Goal: Task Accomplishment & Management: Manage account settings

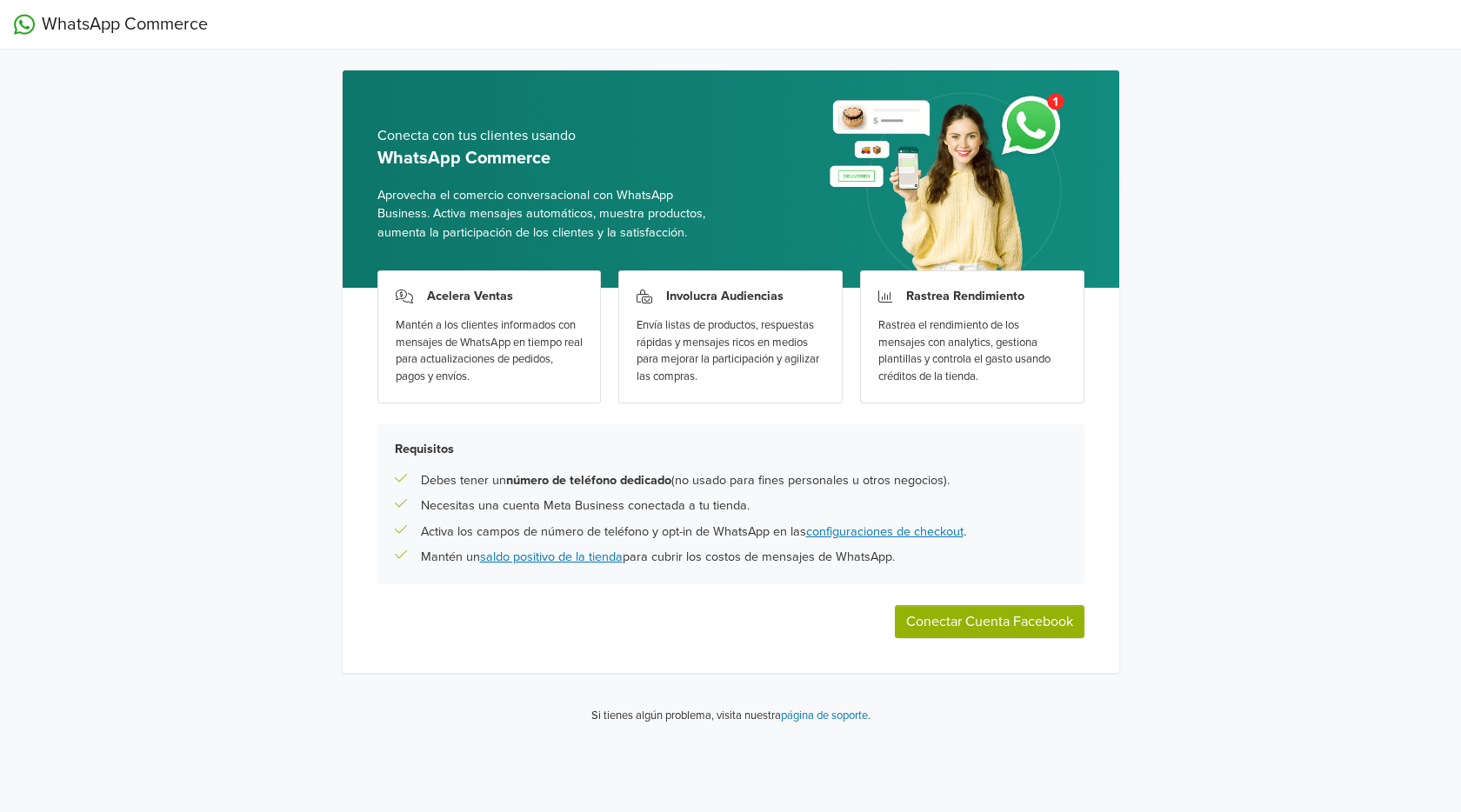
click at [1014, 628] on button "Conectar Cuenta Facebook" at bounding box center [989, 621] width 189 height 33
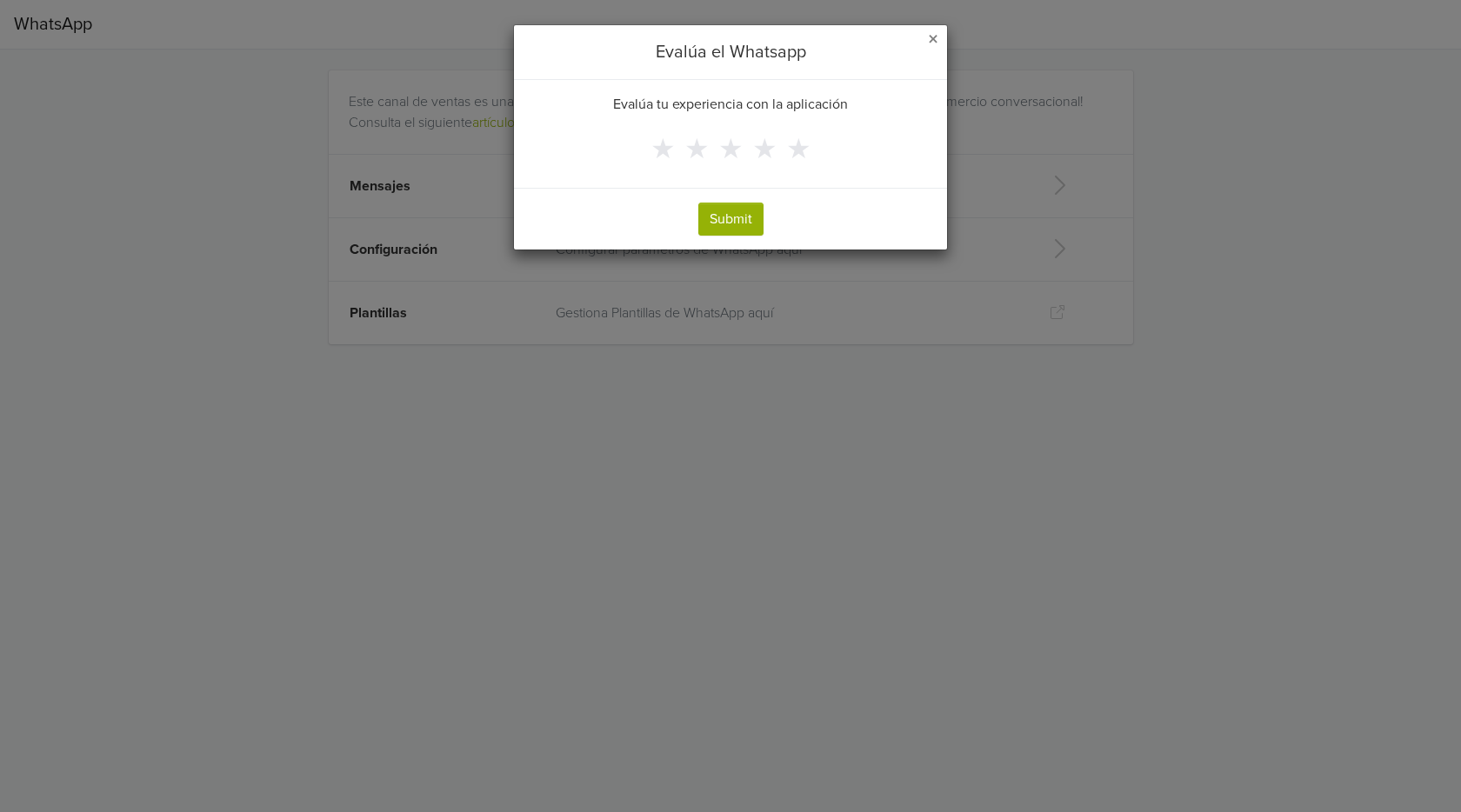
click at [930, 40] on span "×" at bounding box center [934, 39] width 11 height 25
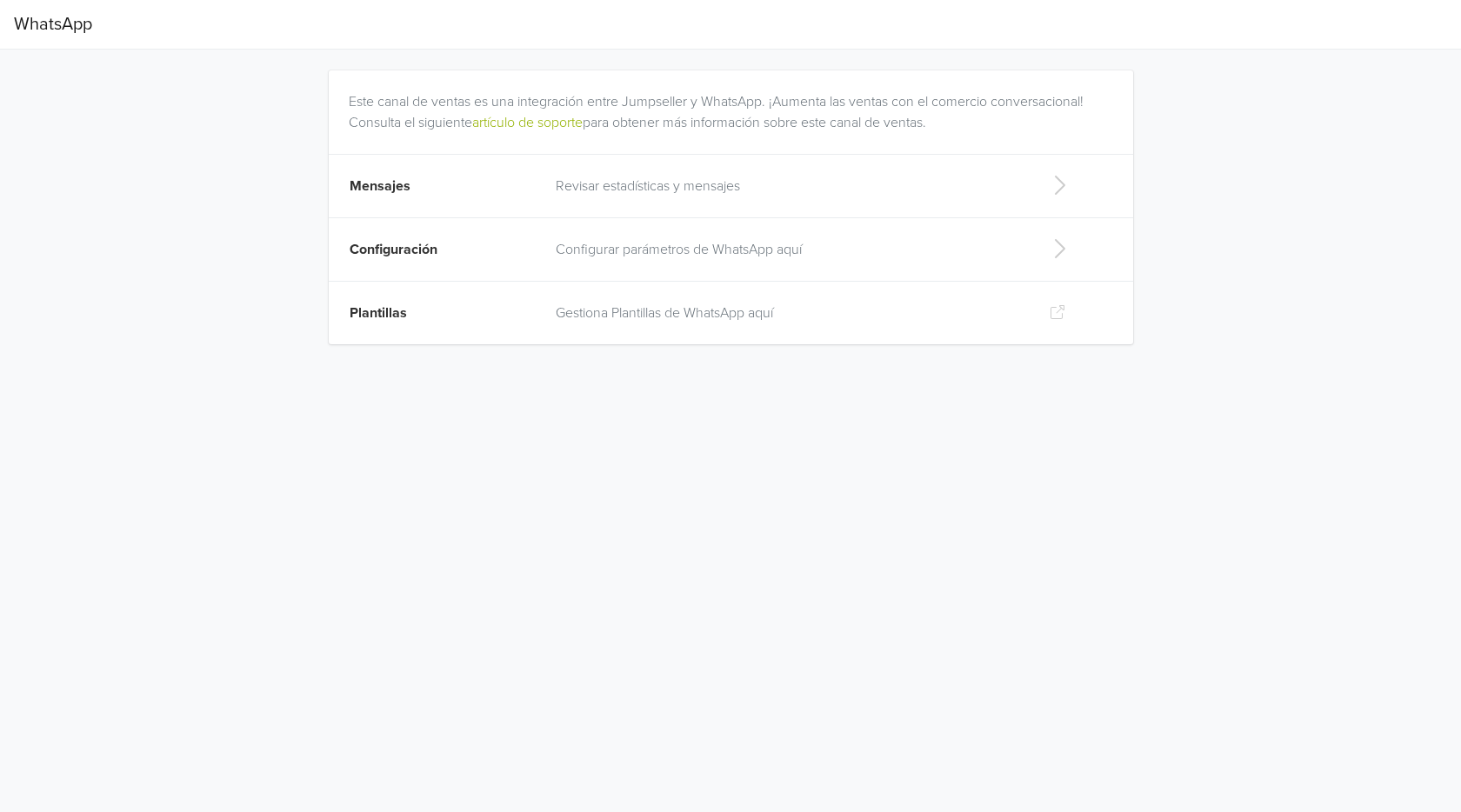
click at [618, 194] on p "Revisar estadísticas y mensajes" at bounding box center [788, 186] width 465 height 21
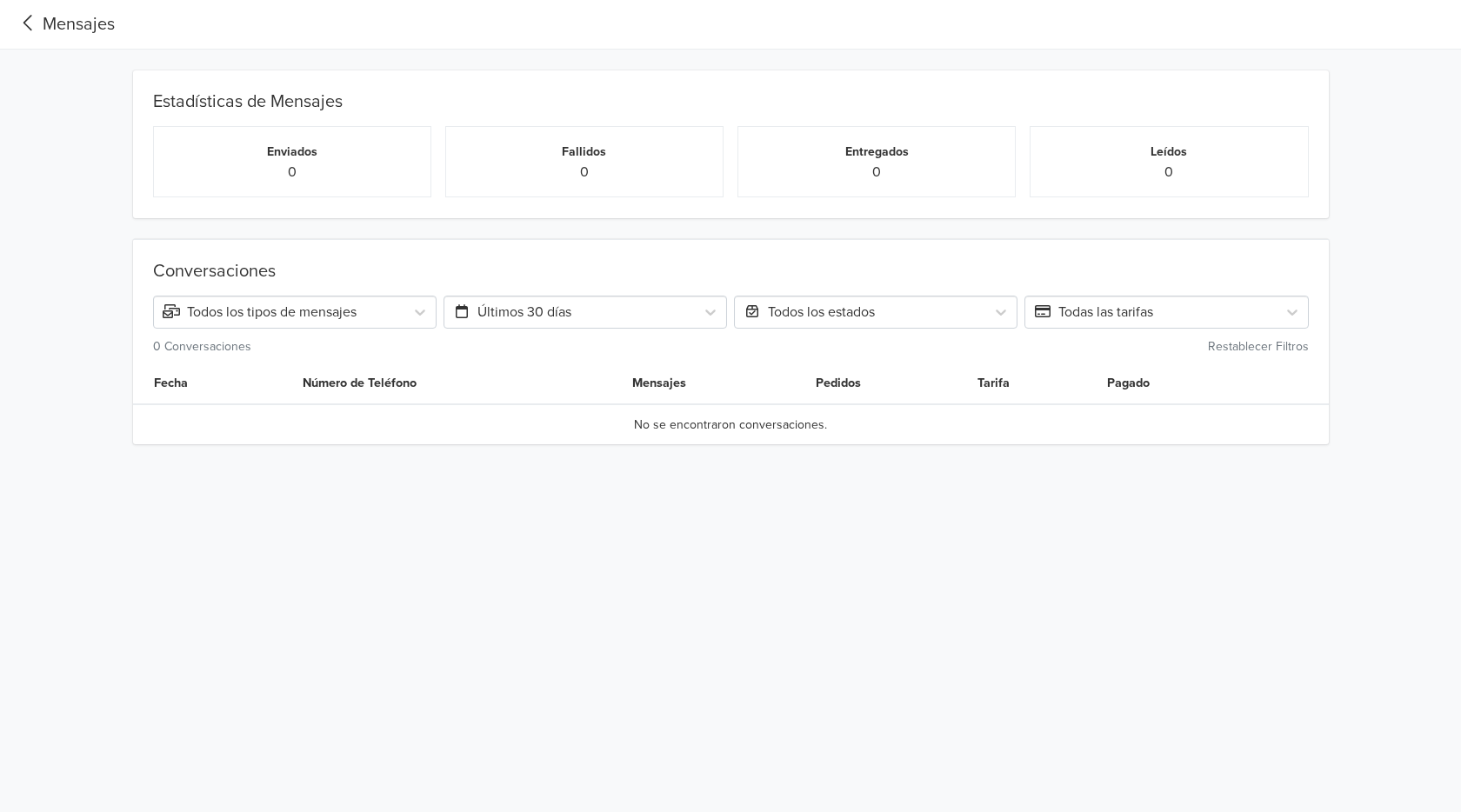
click at [80, 19] on div "Mensajes" at bounding box center [64, 24] width 101 height 26
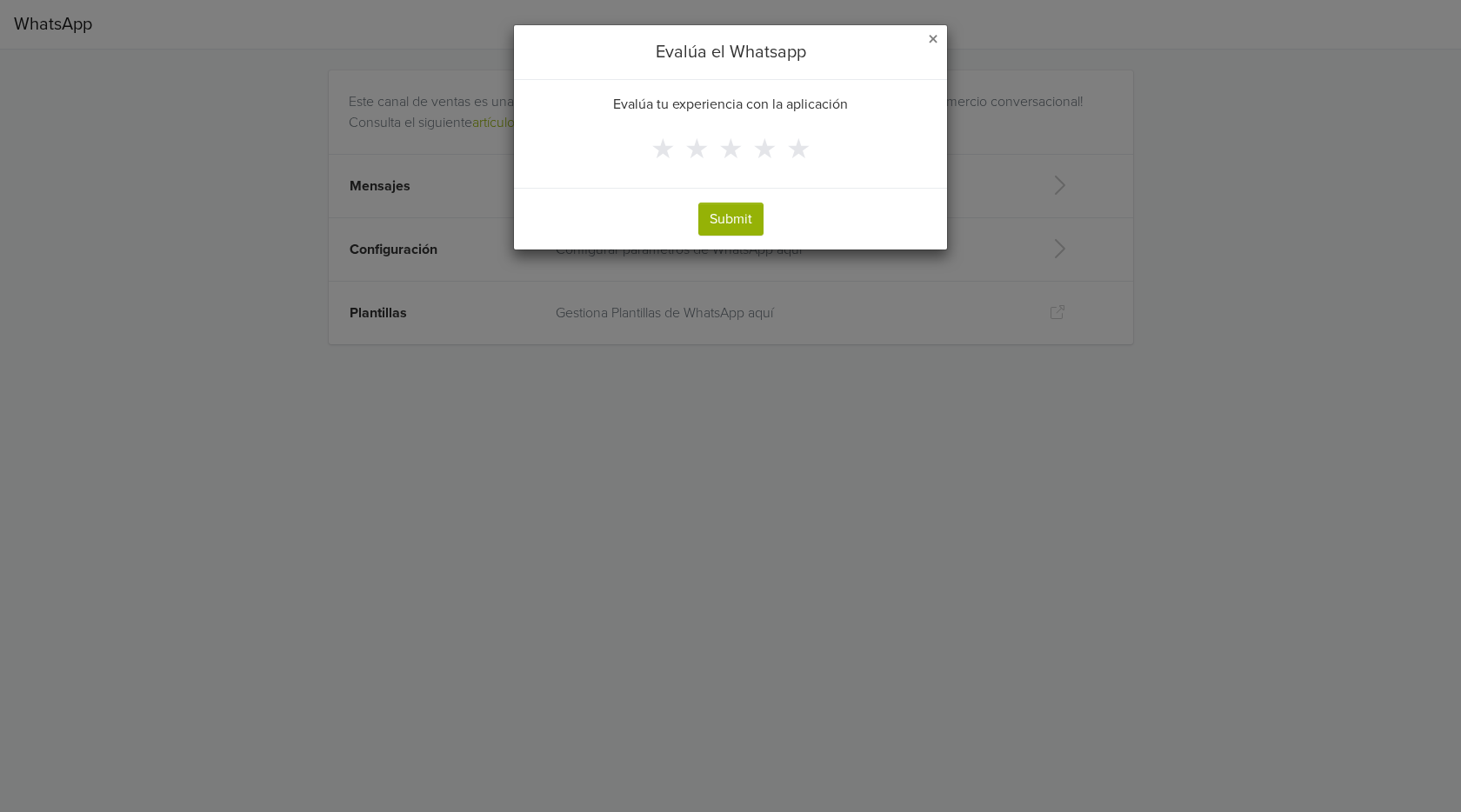
click at [928, 33] on span "×" at bounding box center [934, 39] width 11 height 25
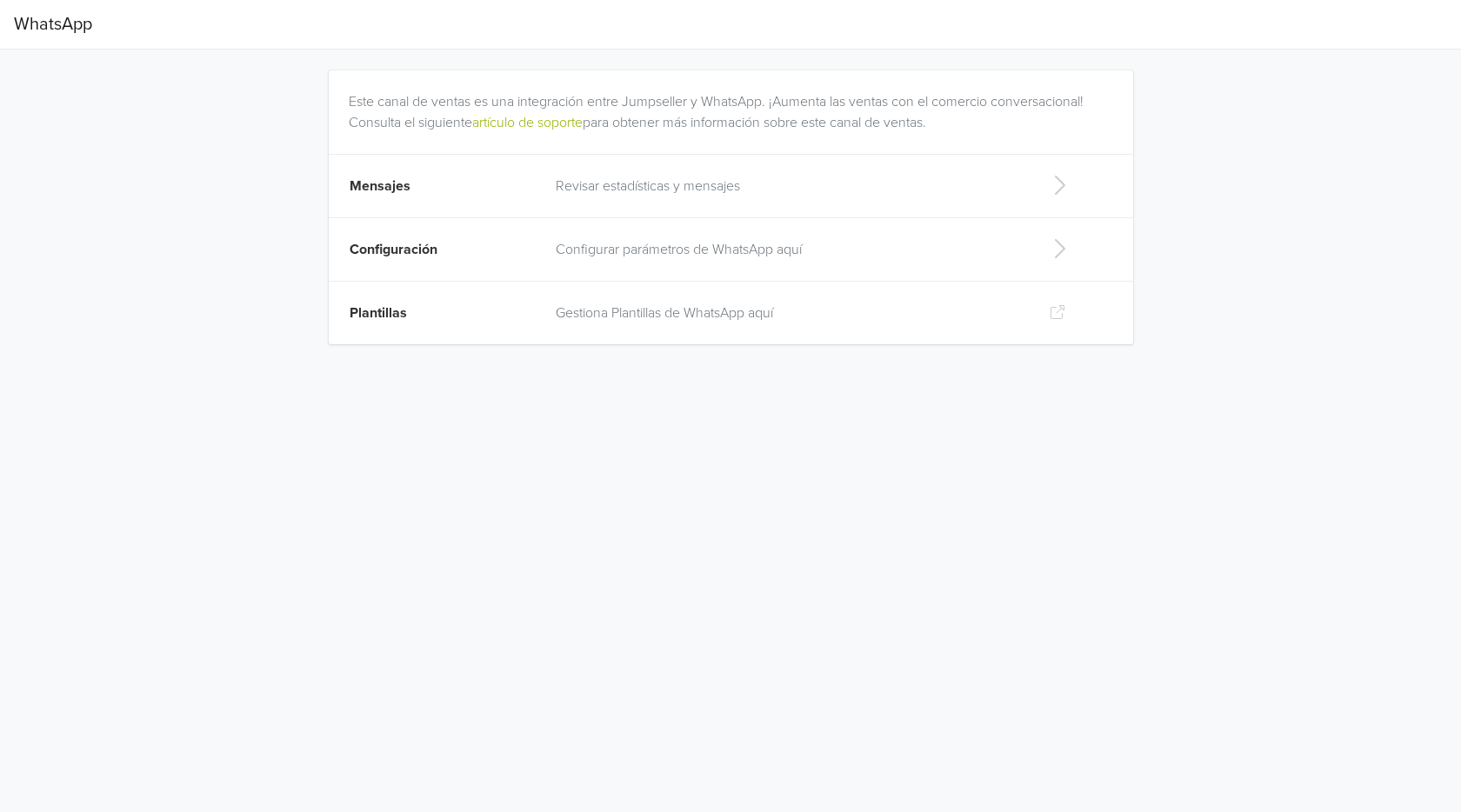
click at [682, 246] on p "Configurar parámetros de WhatsApp aquí" at bounding box center [788, 249] width 465 height 21
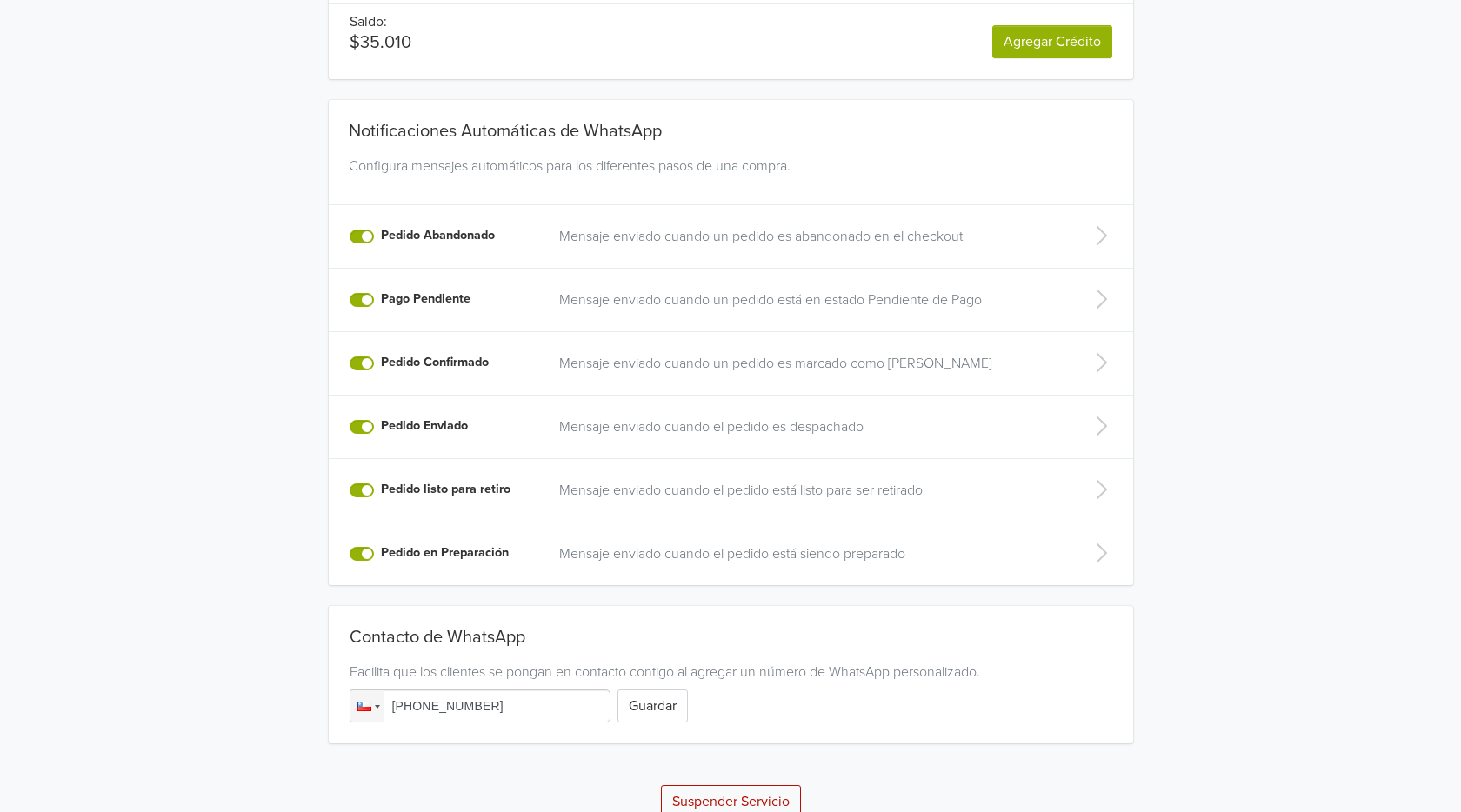
scroll to position [247, 0]
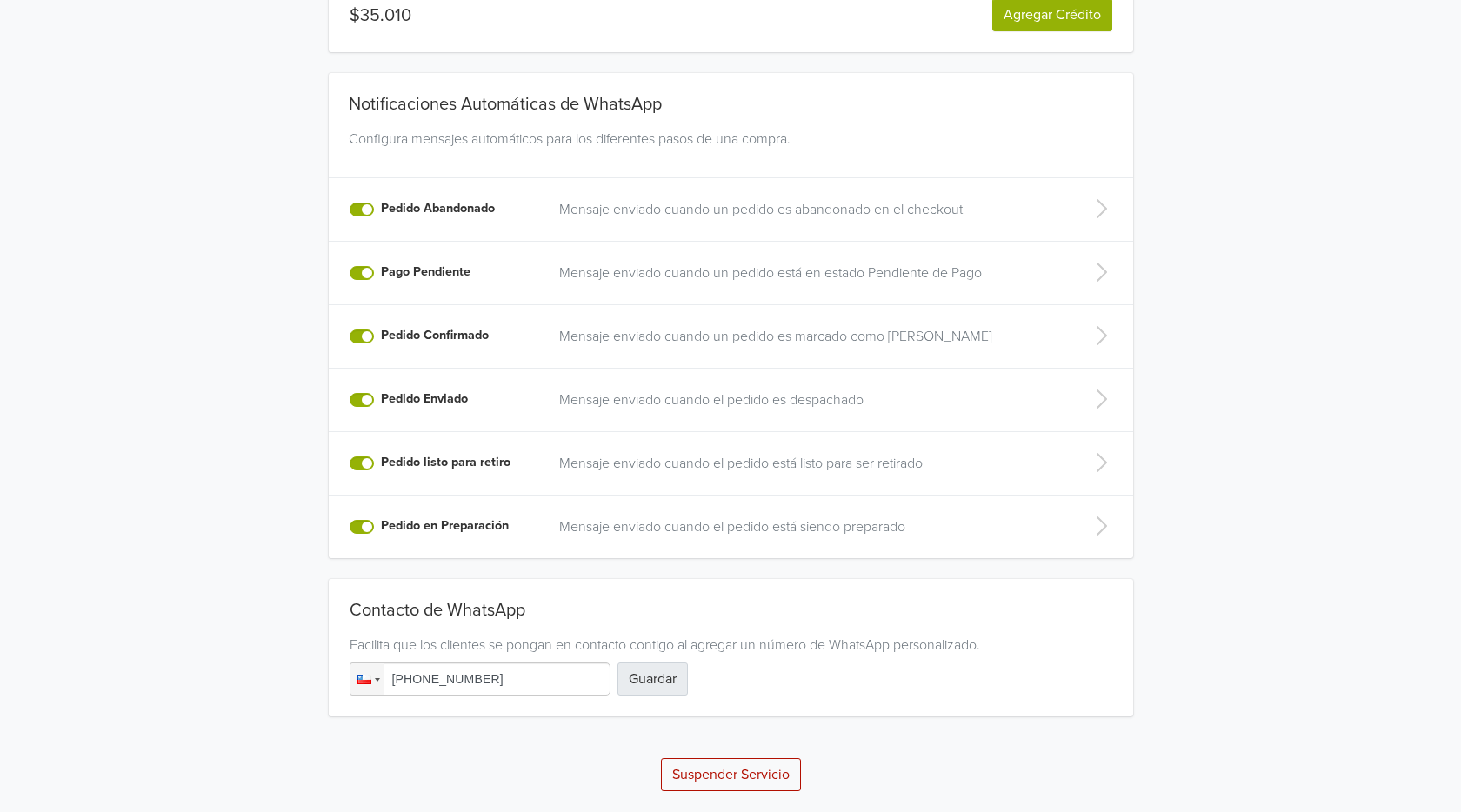
click at [660, 670] on button "Guardar" at bounding box center [652, 678] width 71 height 33
